Goal: Task Accomplishment & Management: Complete application form

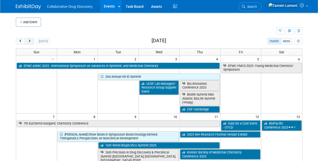
click at [29, 39] on button "next" at bounding box center [29, 41] width 9 height 7
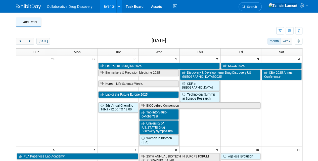
click at [35, 19] on button "Add Event" at bounding box center [28, 22] width 25 height 9
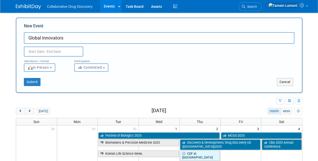
click at [41, 39] on input "Global Innovators" at bounding box center [159, 38] width 270 height 12
click at [84, 37] on input "Global AMR Innovators" at bounding box center [159, 38] width 270 height 12
type input "Global AMR Innovators Conference (GAMRIC)"
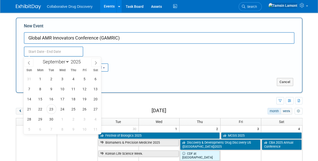
click at [49, 51] on input "text" at bounding box center [53, 51] width 59 height 10
click at [98, 65] on span at bounding box center [95, 62] width 9 height 9
select select "9"
click at [65, 77] on span "1" at bounding box center [63, 79] width 10 height 10
click at [84, 79] on span "3" at bounding box center [85, 79] width 10 height 10
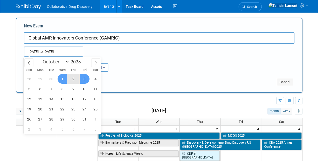
type input "[DATE] to [DATE]"
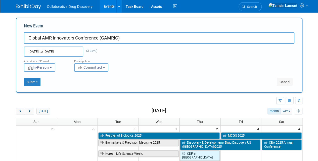
click at [49, 69] on span "In-Person" at bounding box center [38, 67] width 22 height 4
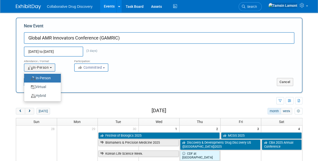
click at [54, 76] on label "In-Person" at bounding box center [41, 78] width 29 height 7
click at [29, 76] on input "In-Person" at bounding box center [26, 77] width 3 height 3
click at [104, 65] on button "Committed" at bounding box center [91, 67] width 34 height 8
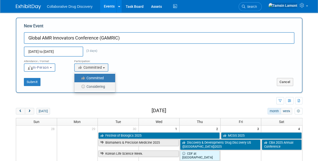
click at [94, 89] on label "Considering" at bounding box center [93, 86] width 33 height 7
click at [79, 88] on input "Considering" at bounding box center [77, 86] width 3 height 3
select select "2"
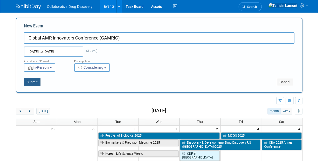
click at [34, 84] on button "Submit" at bounding box center [32, 82] width 17 height 8
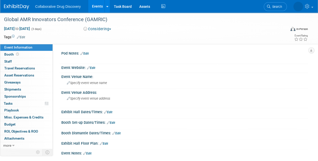
click at [25, 38] on link "Edit" at bounding box center [21, 37] width 8 height 4
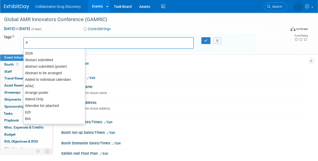
type input "eu"
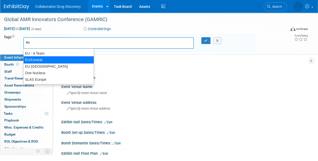
click at [41, 58] on div "EU/Central" at bounding box center [58, 59] width 70 height 7
type input "EU/Central"
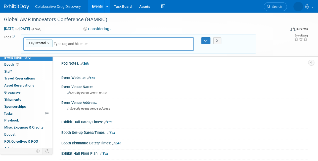
click at [94, 76] on link "Edit" at bounding box center [91, 78] width 8 height 4
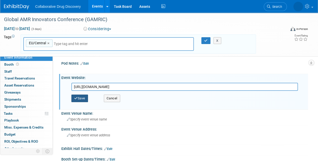
type input "https://www.gamric.org/programme-abstracts/"
click at [83, 101] on button "Save" at bounding box center [79, 98] width 17 height 8
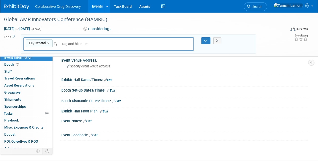
scroll to position [81, 0]
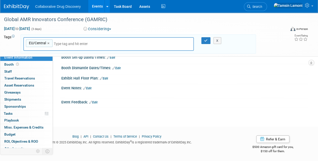
click at [90, 86] on link "Edit" at bounding box center [87, 88] width 8 height 4
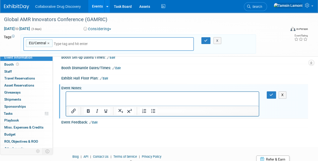
scroll to position [0, 0]
click at [113, 95] on p "Consider for 2026 when anounced" at bounding box center [162, 96] width 187 height 5
click at [270, 93] on icon "button" at bounding box center [271, 95] width 4 height 4
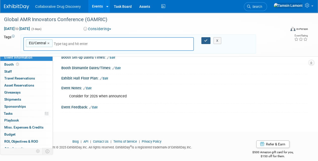
click at [203, 41] on button "button" at bounding box center [205, 40] width 9 height 7
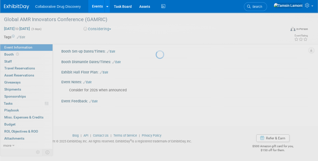
scroll to position [76, 0]
